Goal: Check status: Check status

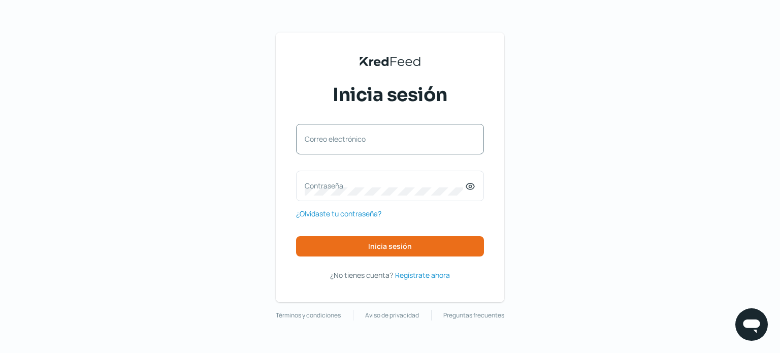
click at [323, 136] on label "Correo electrónico" at bounding box center [385, 139] width 160 height 10
click at [323, 140] on input "Correo electrónico" at bounding box center [390, 144] width 171 height 9
type input "[EMAIL_ADDRESS][DOMAIN_NAME]"
click at [308, 186] on label "Contraseña" at bounding box center [385, 186] width 160 height 10
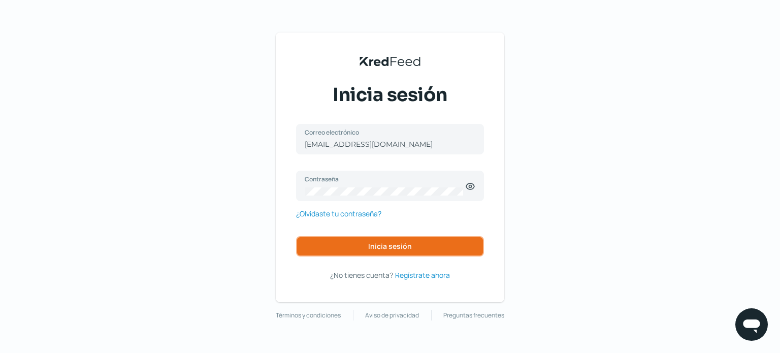
click at [377, 243] on span "Inicia sesión" at bounding box center [390, 246] width 44 height 7
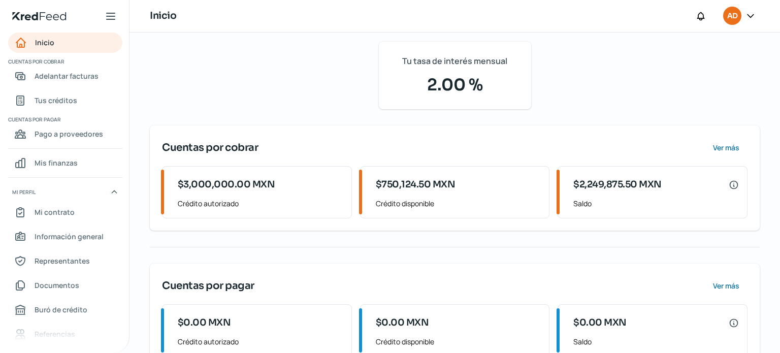
scroll to position [97, 0]
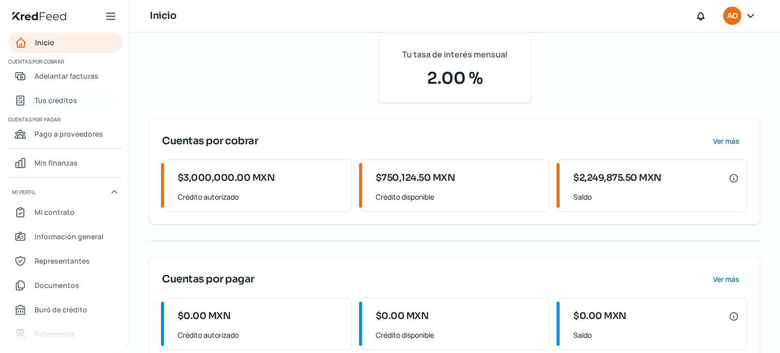
click at [48, 101] on span "Tus créditos" at bounding box center [56, 100] width 43 height 13
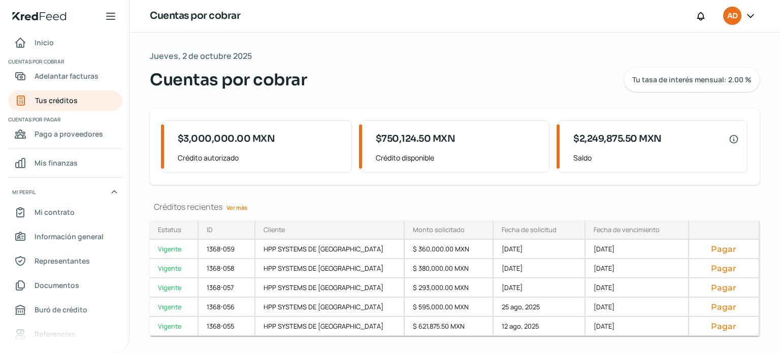
scroll to position [23, 0]
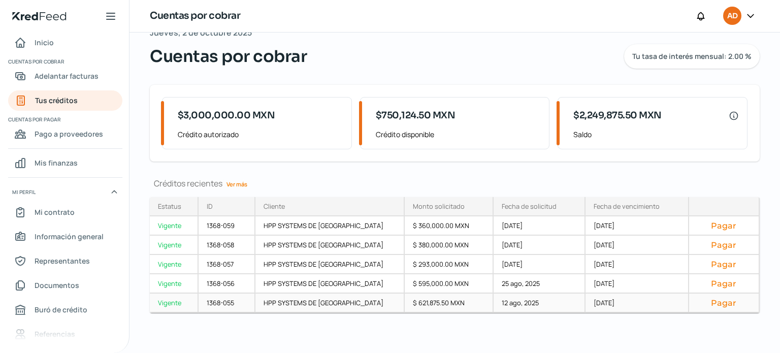
click at [175, 304] on div "Vigente" at bounding box center [174, 302] width 49 height 19
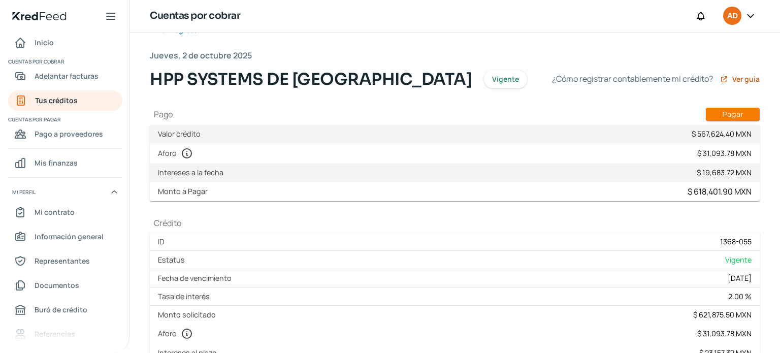
scroll to position [24, 0]
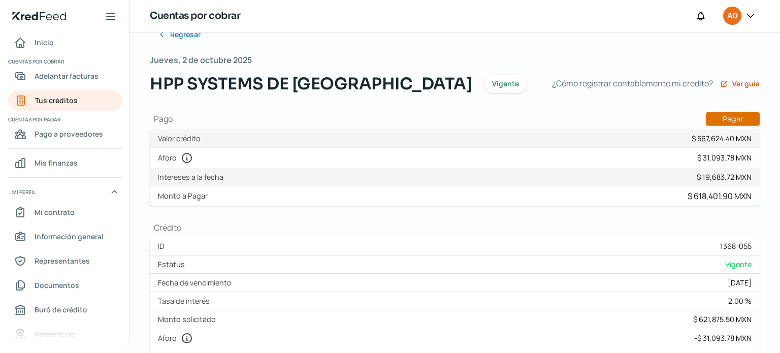
click at [721, 115] on button "Pagar" at bounding box center [733, 118] width 54 height 13
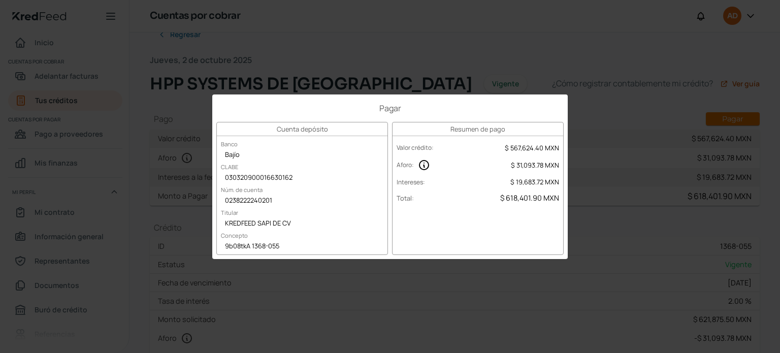
click at [453, 289] on div "Pagar Cuenta depósito Banco Bajío [PERSON_NAME] 030320900016630162 Núm. de cuen…" at bounding box center [390, 176] width 780 height 353
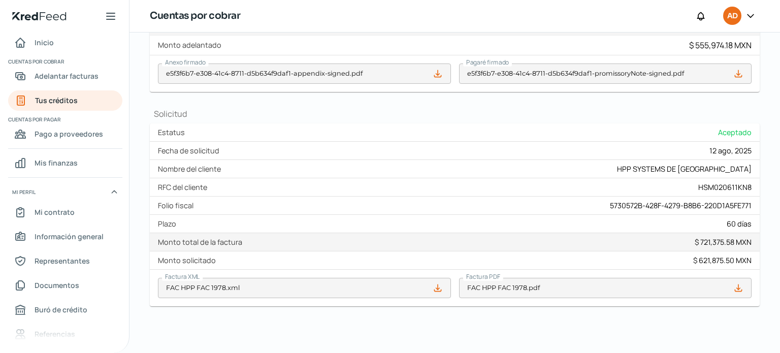
scroll to position [382, 0]
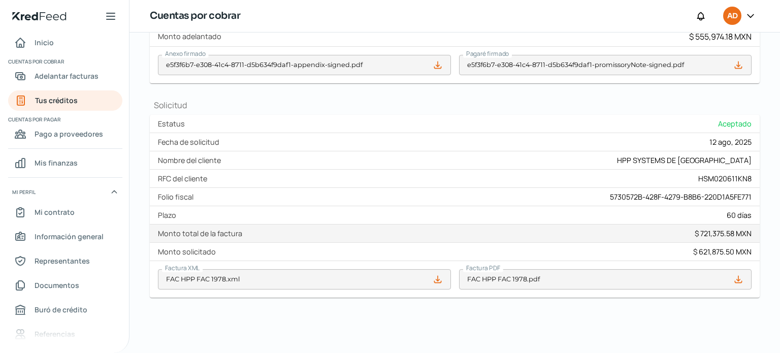
click at [583, 154] on div "Nombre del cliente HPP SYSTEMS DE [GEOGRAPHIC_DATA]" at bounding box center [455, 160] width 610 height 18
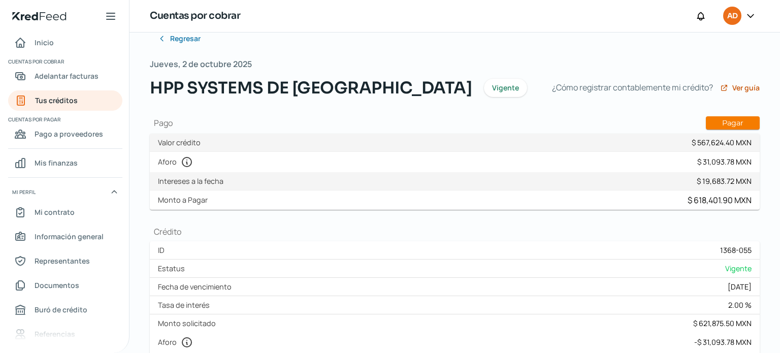
scroll to position [41, 0]
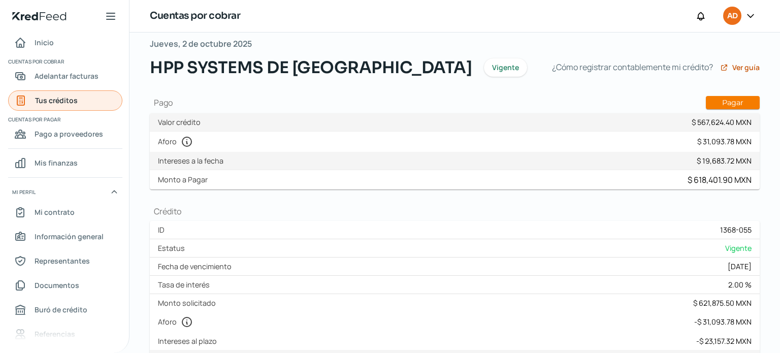
drag, startPoint x: 42, startPoint y: 97, endPoint x: 52, endPoint y: 100, distance: 10.5
click at [42, 97] on span "Tus créditos" at bounding box center [56, 100] width 43 height 13
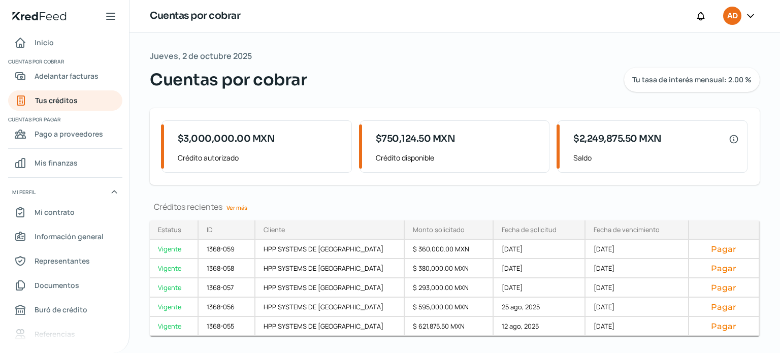
scroll to position [23, 0]
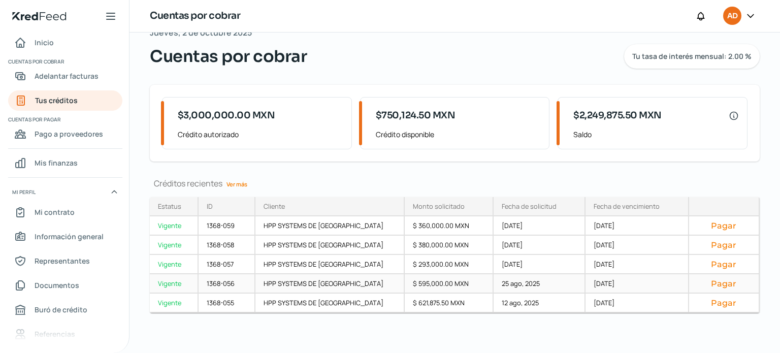
click at [165, 282] on div "Vigente" at bounding box center [174, 283] width 49 height 19
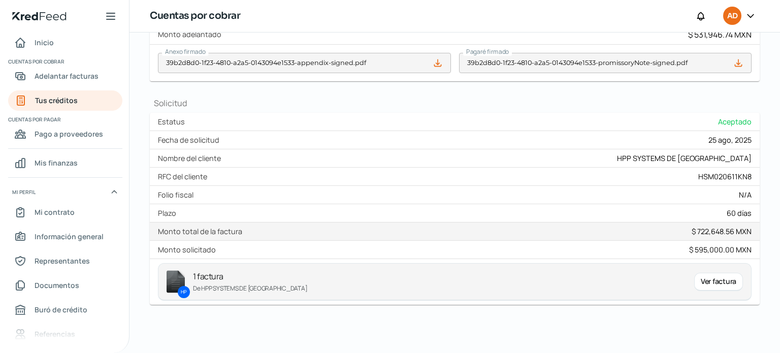
scroll to position [391, 0]
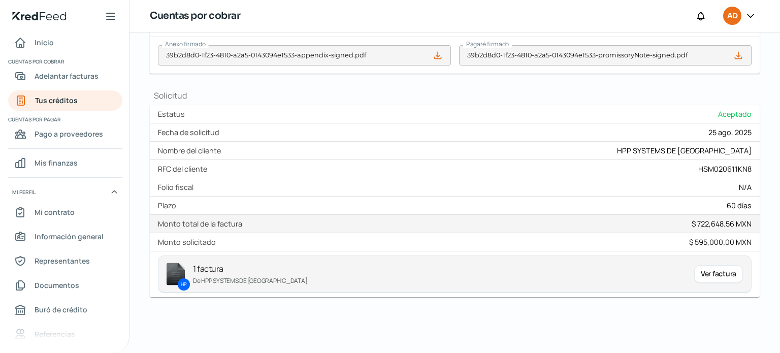
click at [708, 270] on div "Ver factura" at bounding box center [718, 274] width 49 height 18
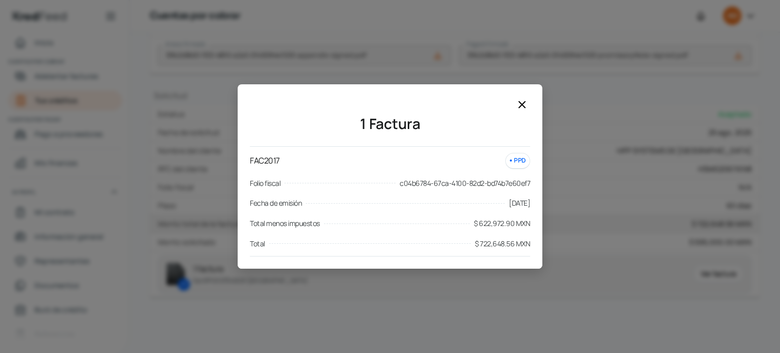
click at [520, 104] on icon at bounding box center [522, 105] width 12 height 12
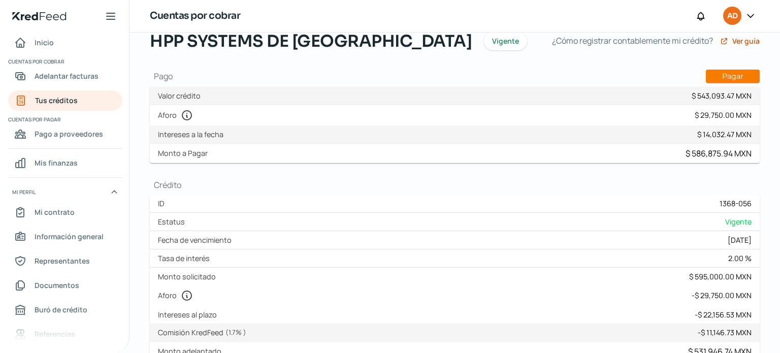
scroll to position [44, 0]
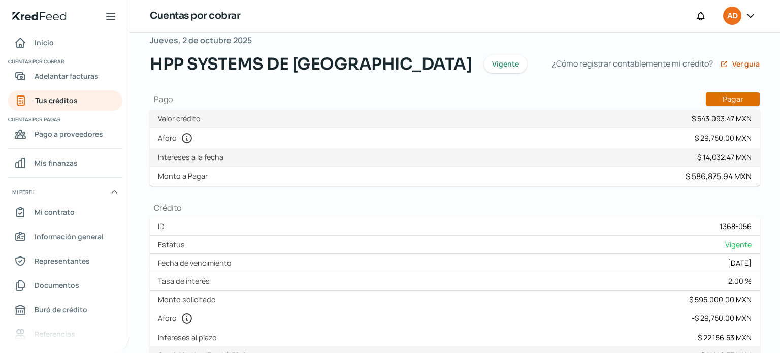
click at [729, 96] on button "Pagar" at bounding box center [733, 98] width 54 height 13
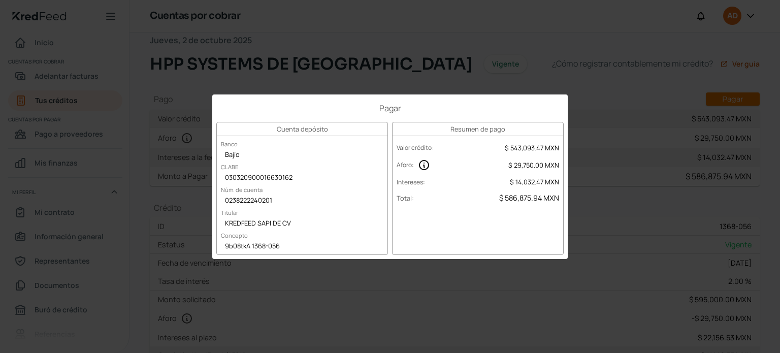
click at [122, 149] on div "Pagar Cuenta depósito Banco Bajío [PERSON_NAME] 030320900016630162 Núm. de cuen…" at bounding box center [390, 176] width 780 height 353
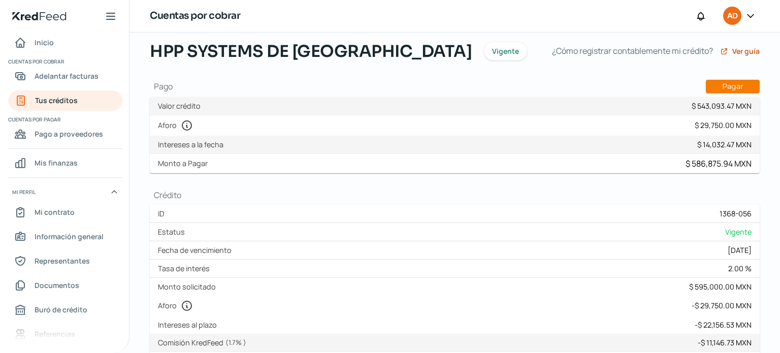
scroll to position [54, 0]
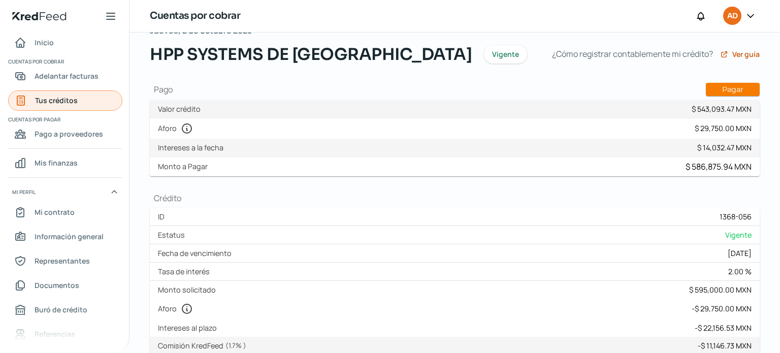
click at [67, 99] on span "Tus créditos" at bounding box center [56, 100] width 43 height 13
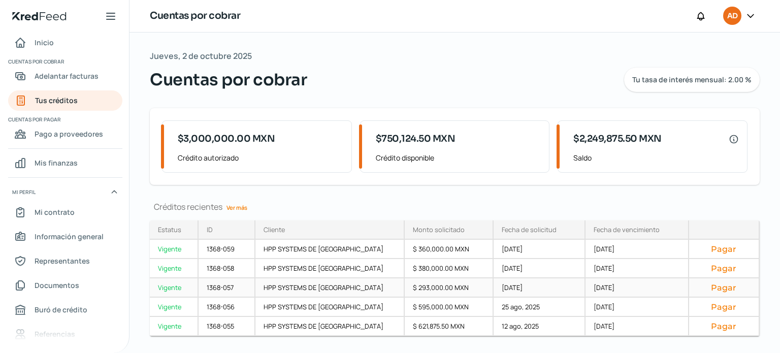
click at [166, 285] on div "Vigente" at bounding box center [174, 287] width 49 height 19
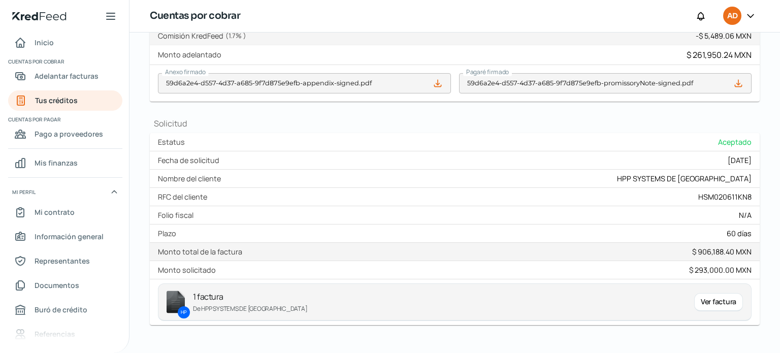
scroll to position [391, 0]
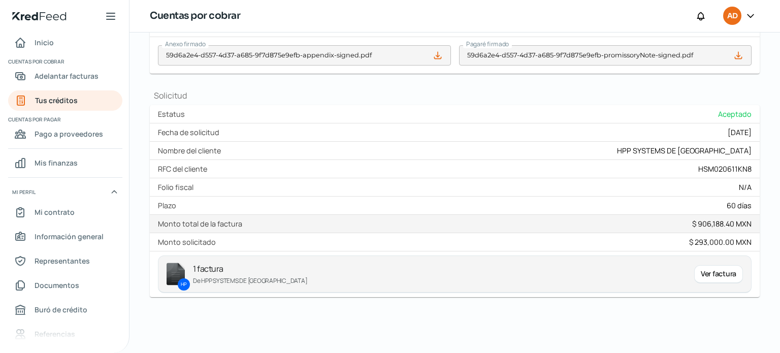
click at [176, 271] on img at bounding box center [176, 274] width 18 height 23
click at [720, 273] on div "Ver factura" at bounding box center [718, 274] width 49 height 18
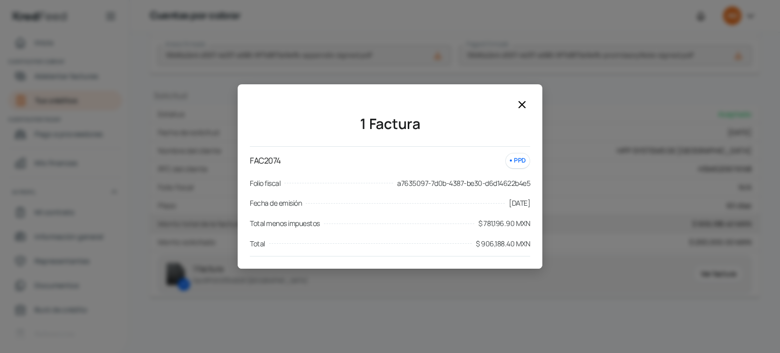
click at [522, 103] on icon at bounding box center [522, 105] width 12 height 12
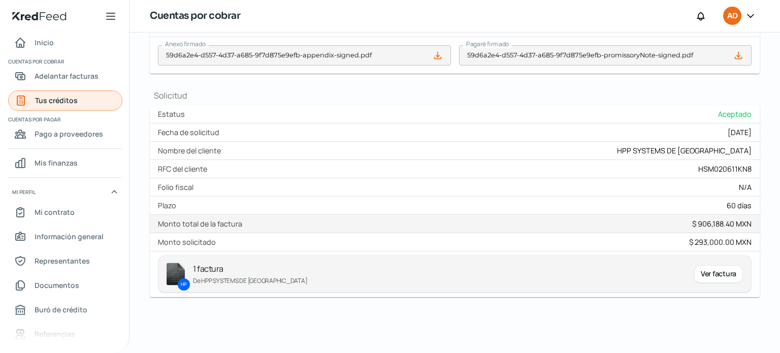
click at [67, 97] on span "Tus créditos" at bounding box center [56, 100] width 43 height 13
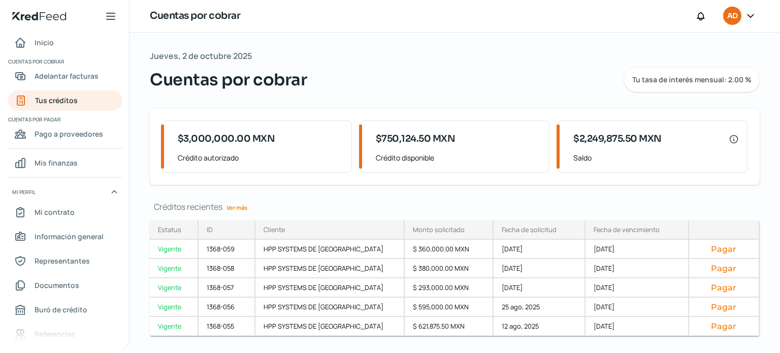
scroll to position [23, 0]
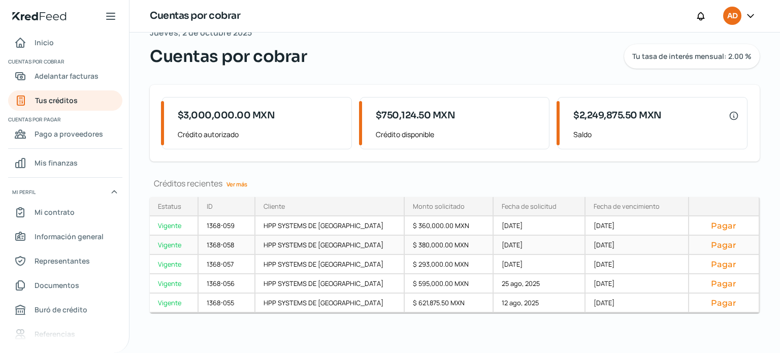
click at [176, 242] on div "Vigente" at bounding box center [174, 245] width 49 height 19
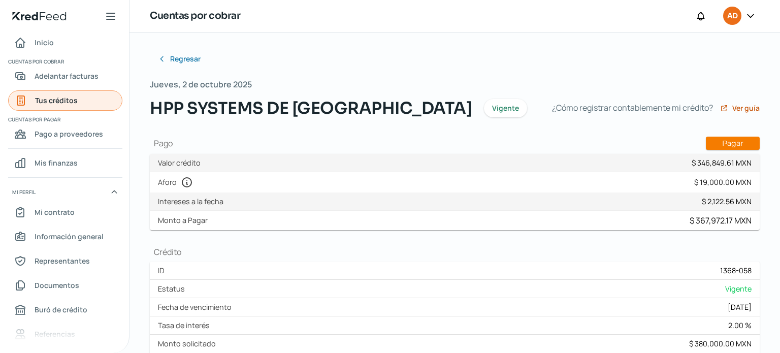
click at [46, 103] on span "Tus créditos" at bounding box center [56, 100] width 43 height 13
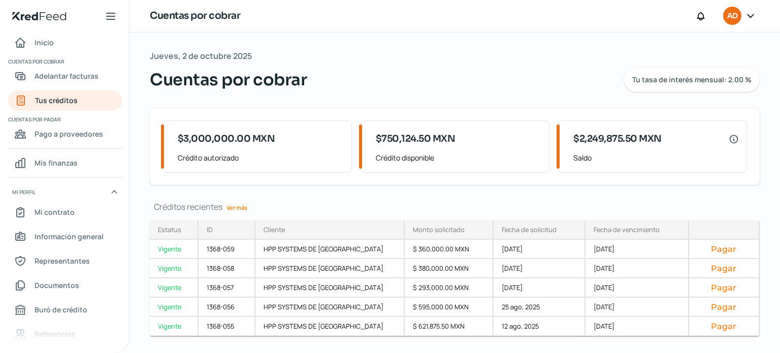
click at [238, 207] on link "Ver más" at bounding box center [236, 208] width 29 height 16
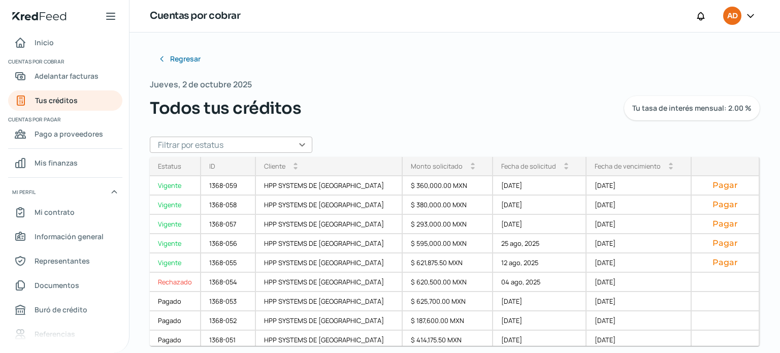
drag, startPoint x: 751, startPoint y: 188, endPoint x: 753, endPoint y: 235, distance: 46.8
click at [753, 235] on div "Estatus Vigente Vigente Vigente Vigente Vigente Rechazado Pagado Pagado Pagado …" at bounding box center [455, 251] width 610 height 189
drag, startPoint x: 761, startPoint y: 194, endPoint x: 762, endPoint y: 187, distance: 7.3
click at [762, 187] on div "Regresar Jueves, 2 de octubre 2025 Todos tus créditos Tu tasa de interés mensua…" at bounding box center [454, 192] width 650 height 320
click at [751, 14] on icon at bounding box center [750, 16] width 10 height 10
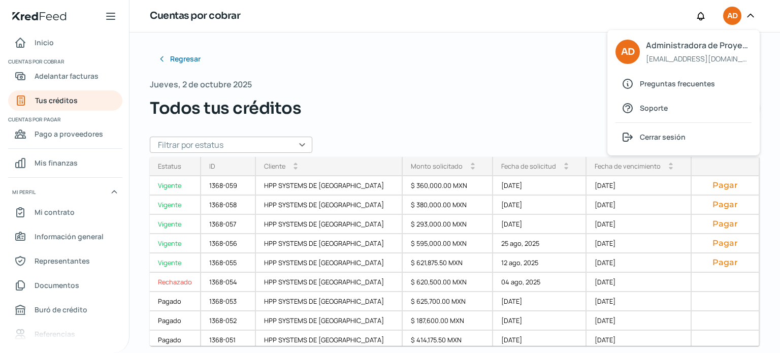
click at [674, 131] on span "Cerrar sesión" at bounding box center [663, 136] width 46 height 13
